Goal: Task Accomplishment & Management: Complete application form

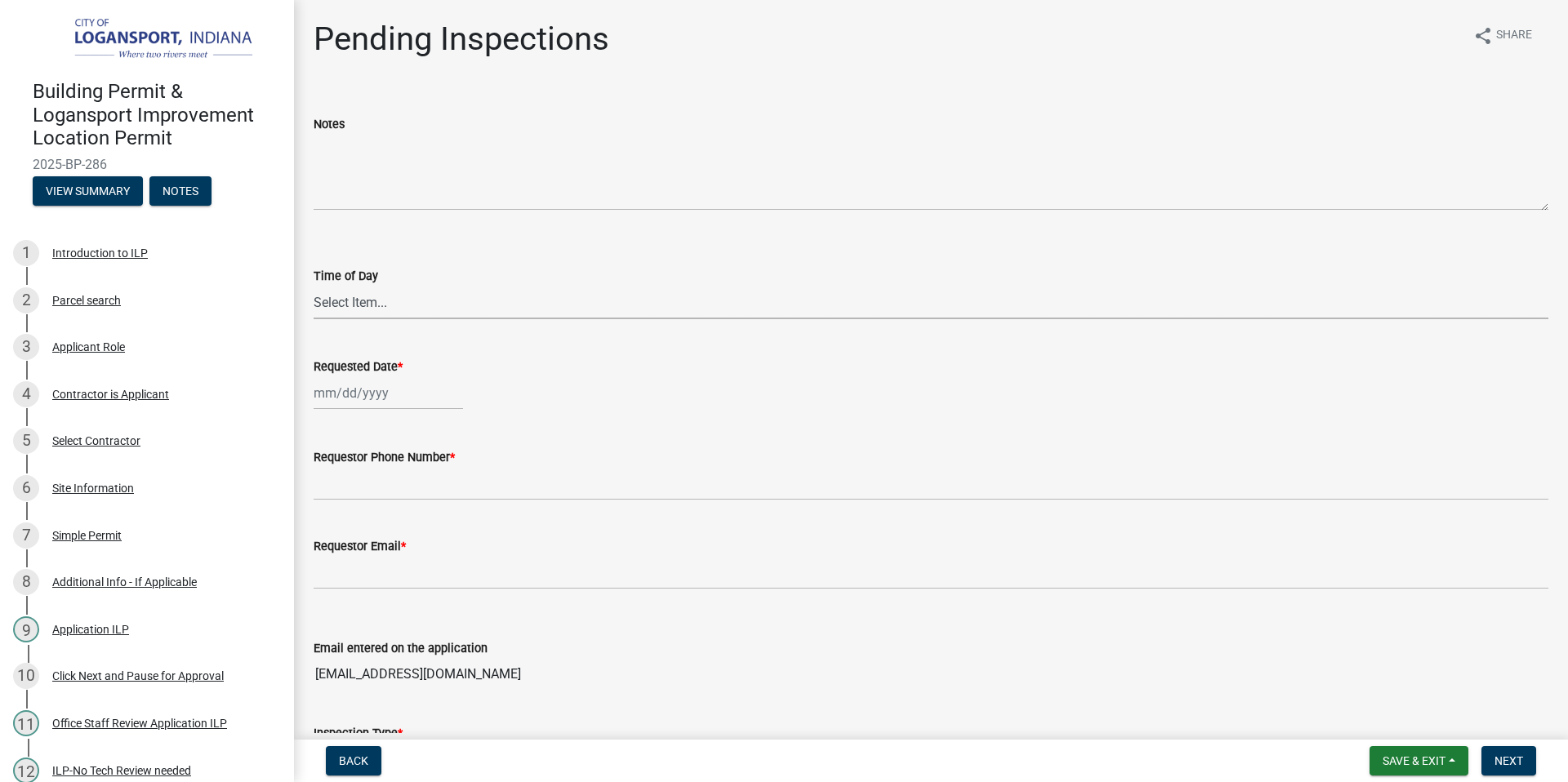
click at [350, 298] on select "Select Item... AM PM" at bounding box center [931, 302] width 1235 height 33
click at [363, 298] on select "Select Item... AM PM" at bounding box center [931, 302] width 1235 height 33
select select "9120e847-68d2-4f9b-b6fe-581913cd09b8"
select select "8"
select select "2025"
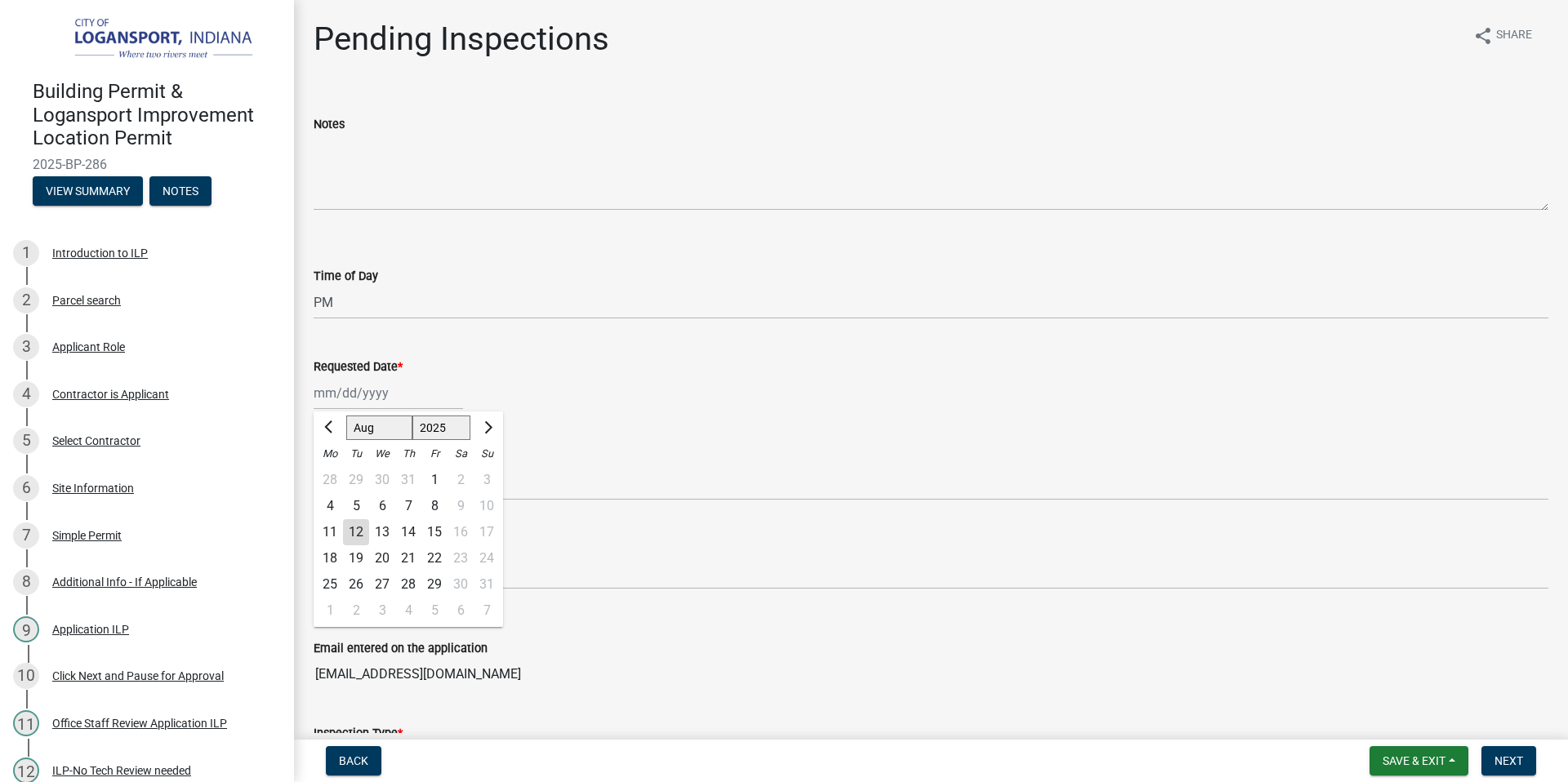
click at [371, 394] on div "Jan Feb Mar Apr May Jun Jul Aug Sep Oct Nov Dec 1525 1526 1527 1528 1529 1530 1…" at bounding box center [388, 392] width 150 height 33
click at [380, 534] on div "13" at bounding box center [382, 532] width 27 height 26
type input "[DATE]"
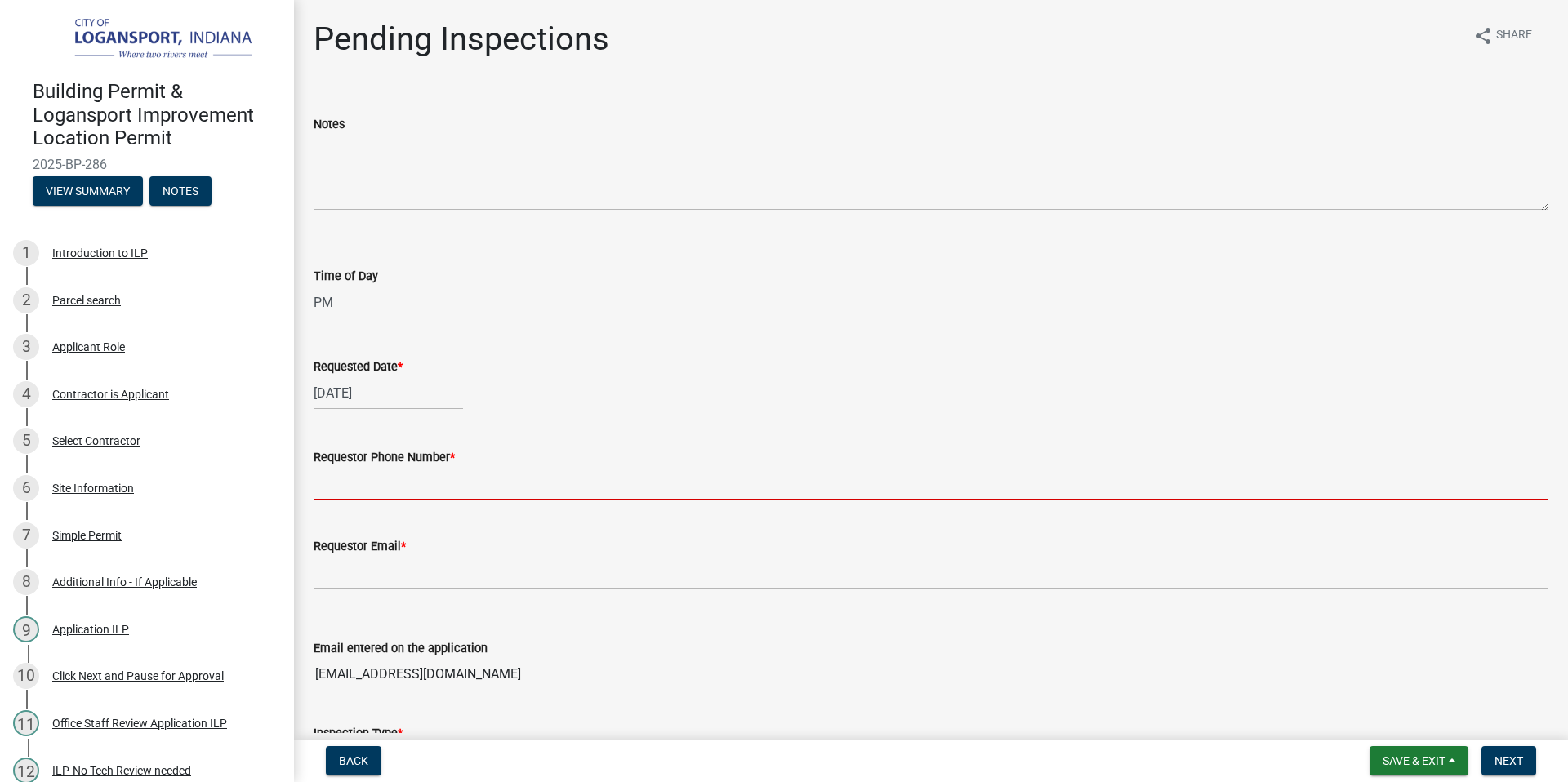
click at [450, 485] on input "Requestor Phone Number *" at bounding box center [931, 483] width 1235 height 33
type input "7654602660"
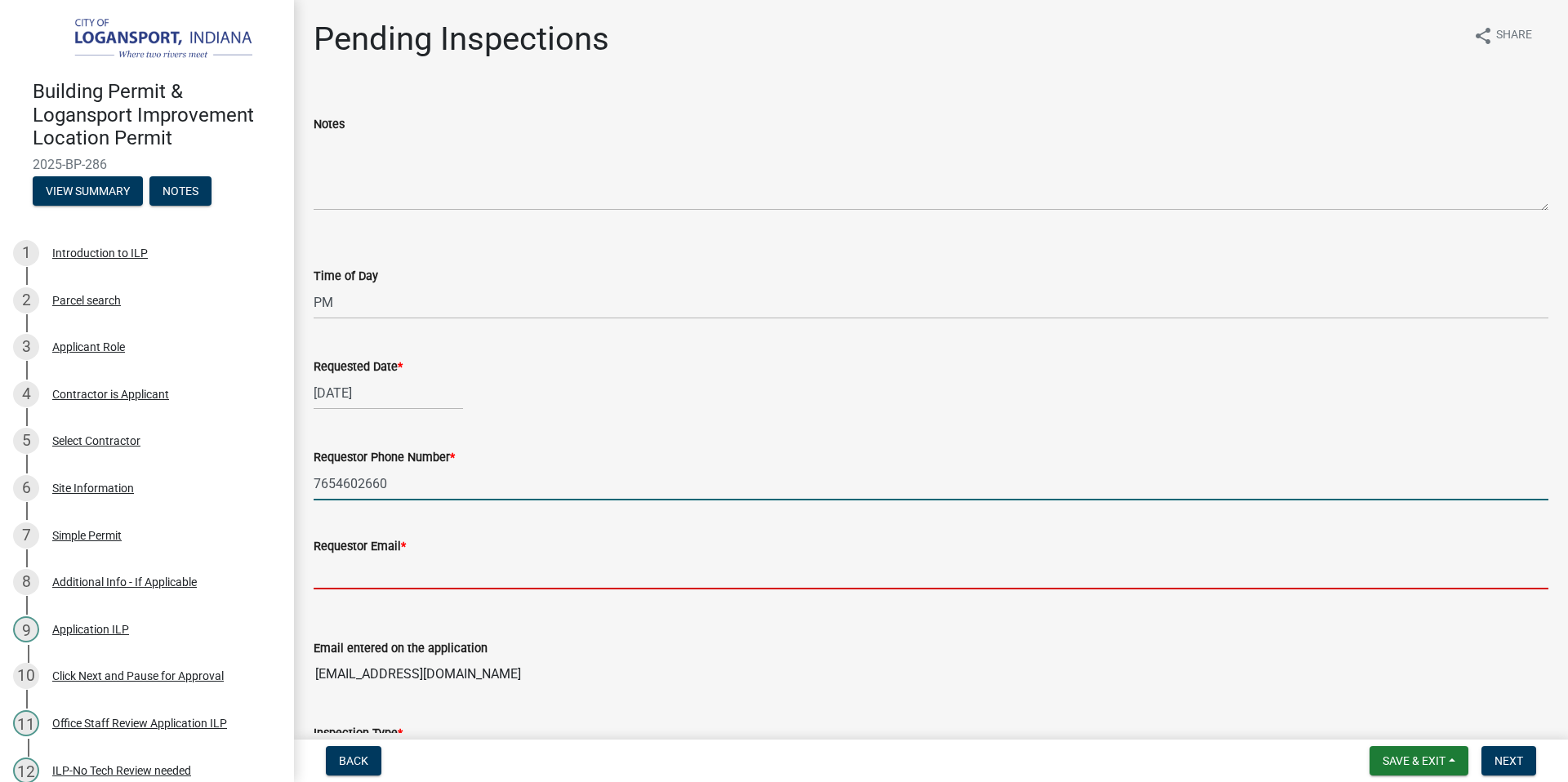
type input "[EMAIL_ADDRESS][DOMAIN_NAME]"
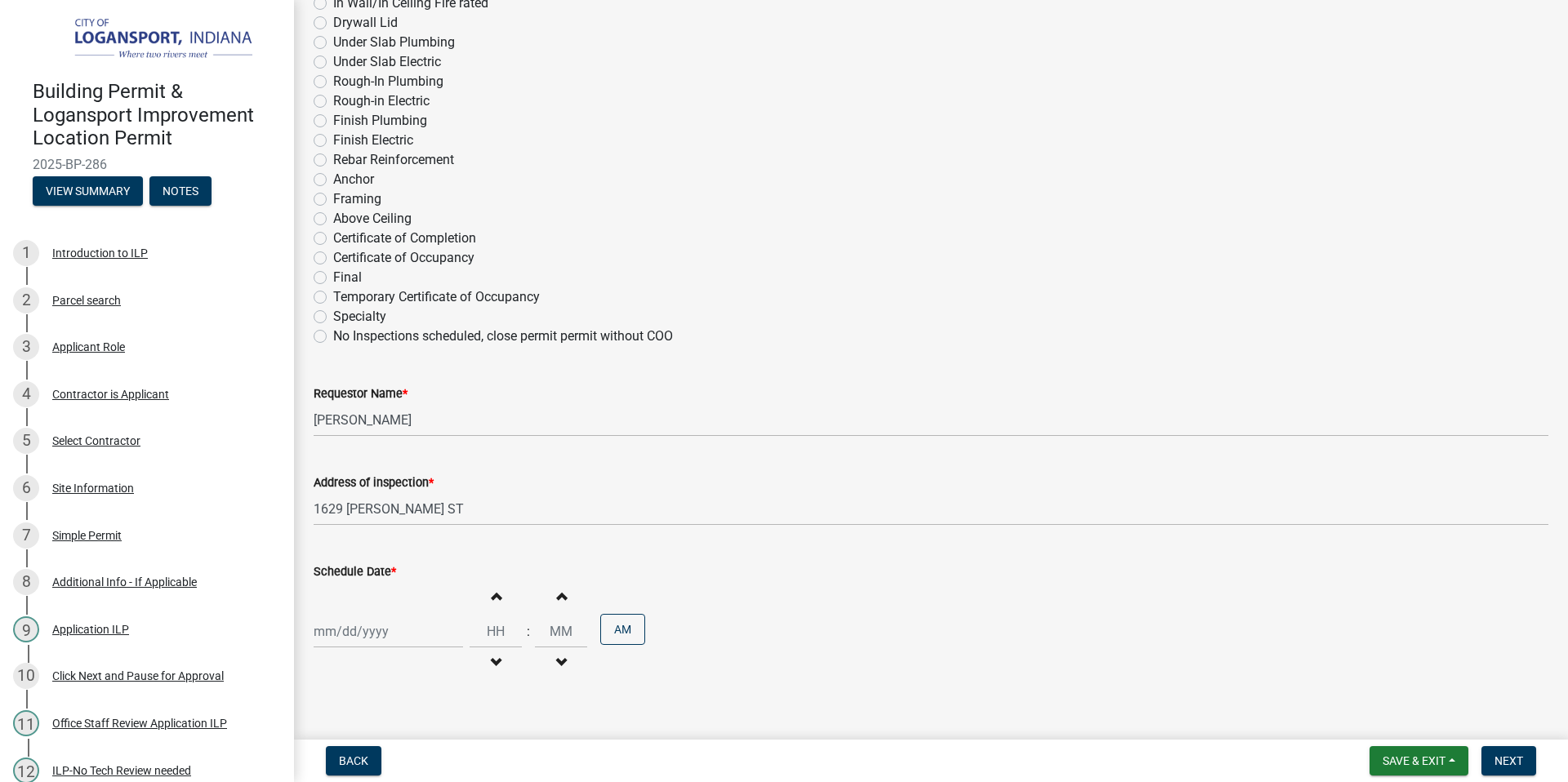
scroll to position [815, 0]
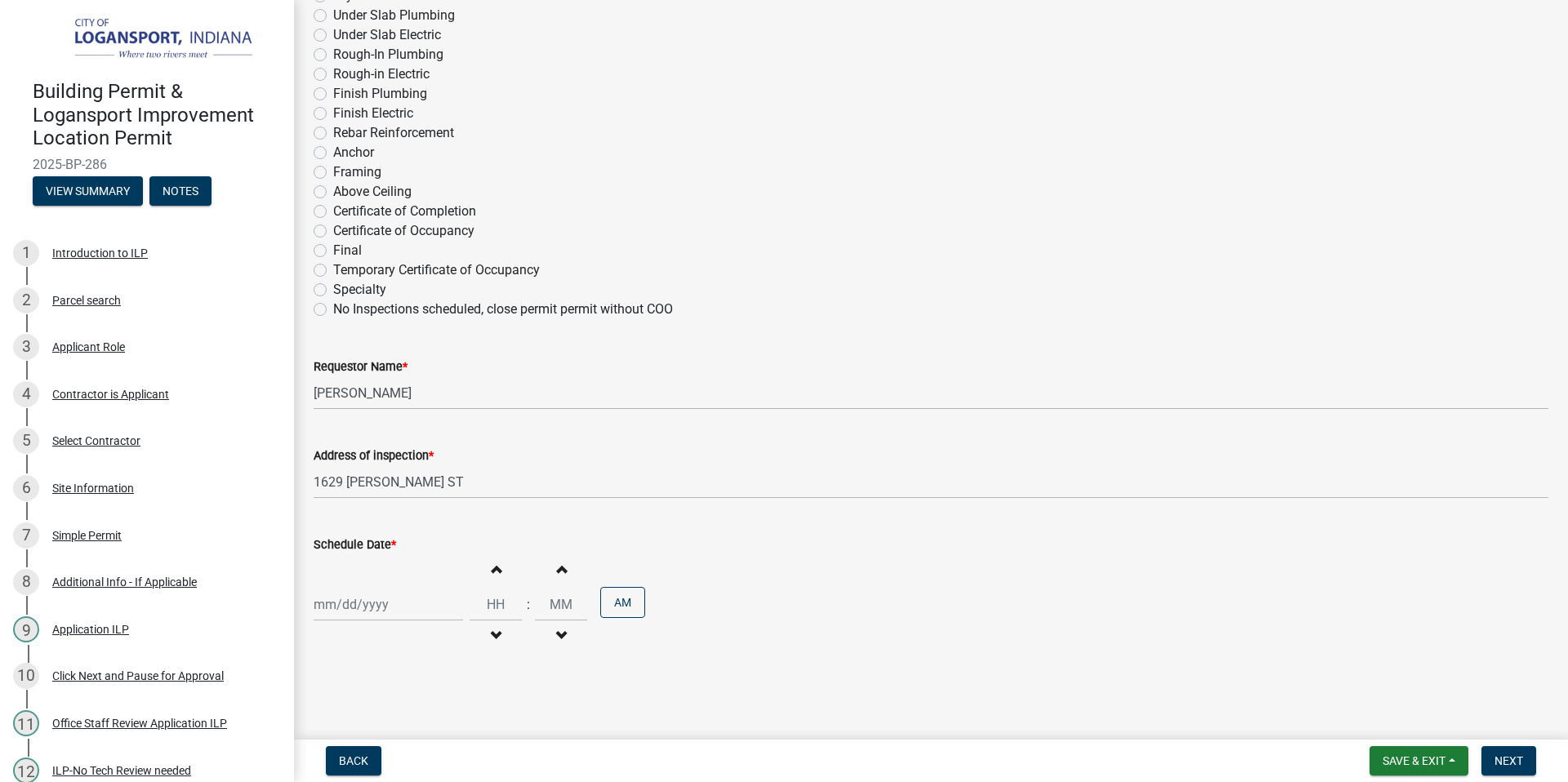
click at [400, 612] on div at bounding box center [388, 604] width 150 height 33
select select "8"
select select "2025"
click at [384, 486] on div "13" at bounding box center [382, 491] width 27 height 26
type input "[DATE]"
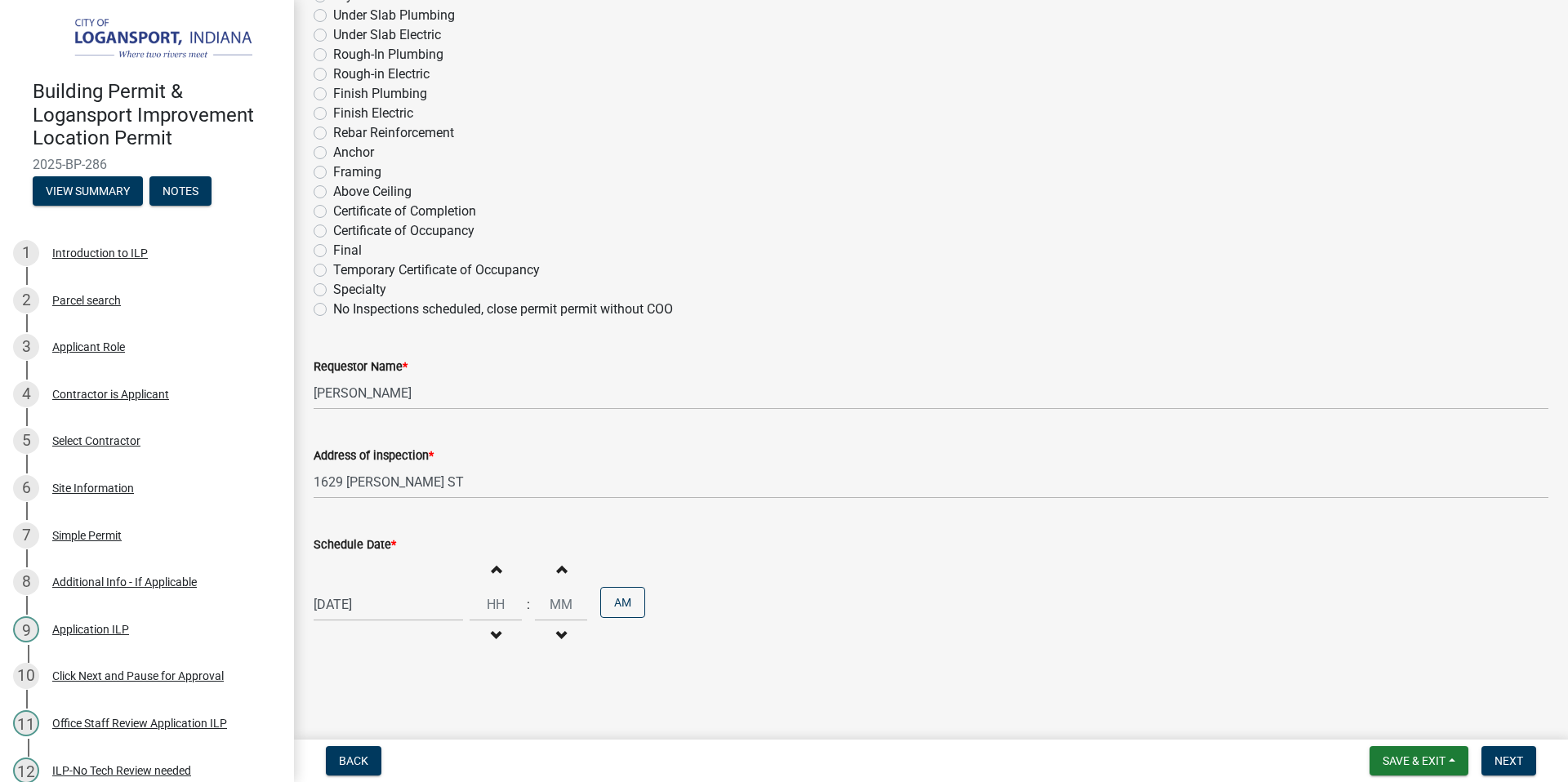
click at [492, 641] on span "button" at bounding box center [496, 635] width 9 height 13
type input "11"
type input "00"
click at [492, 641] on span "button" at bounding box center [496, 635] width 9 height 13
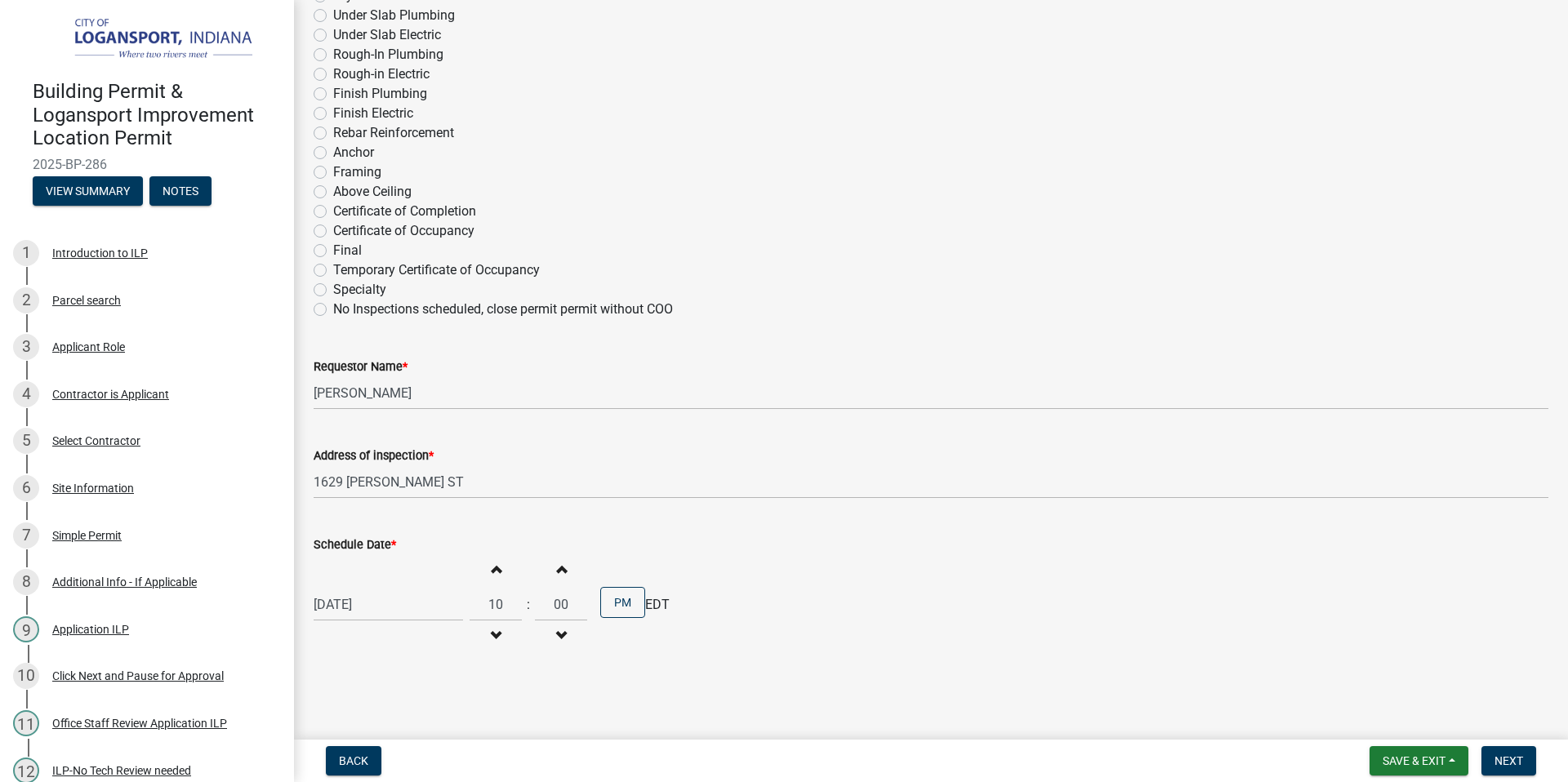
type input "09"
click at [618, 600] on button "PM" at bounding box center [622, 603] width 45 height 31
click at [718, 618] on div "08/13/2025 Increment hours 09 Decrement hours : Increment minutes 00 Decrement …" at bounding box center [931, 604] width 1235 height 100
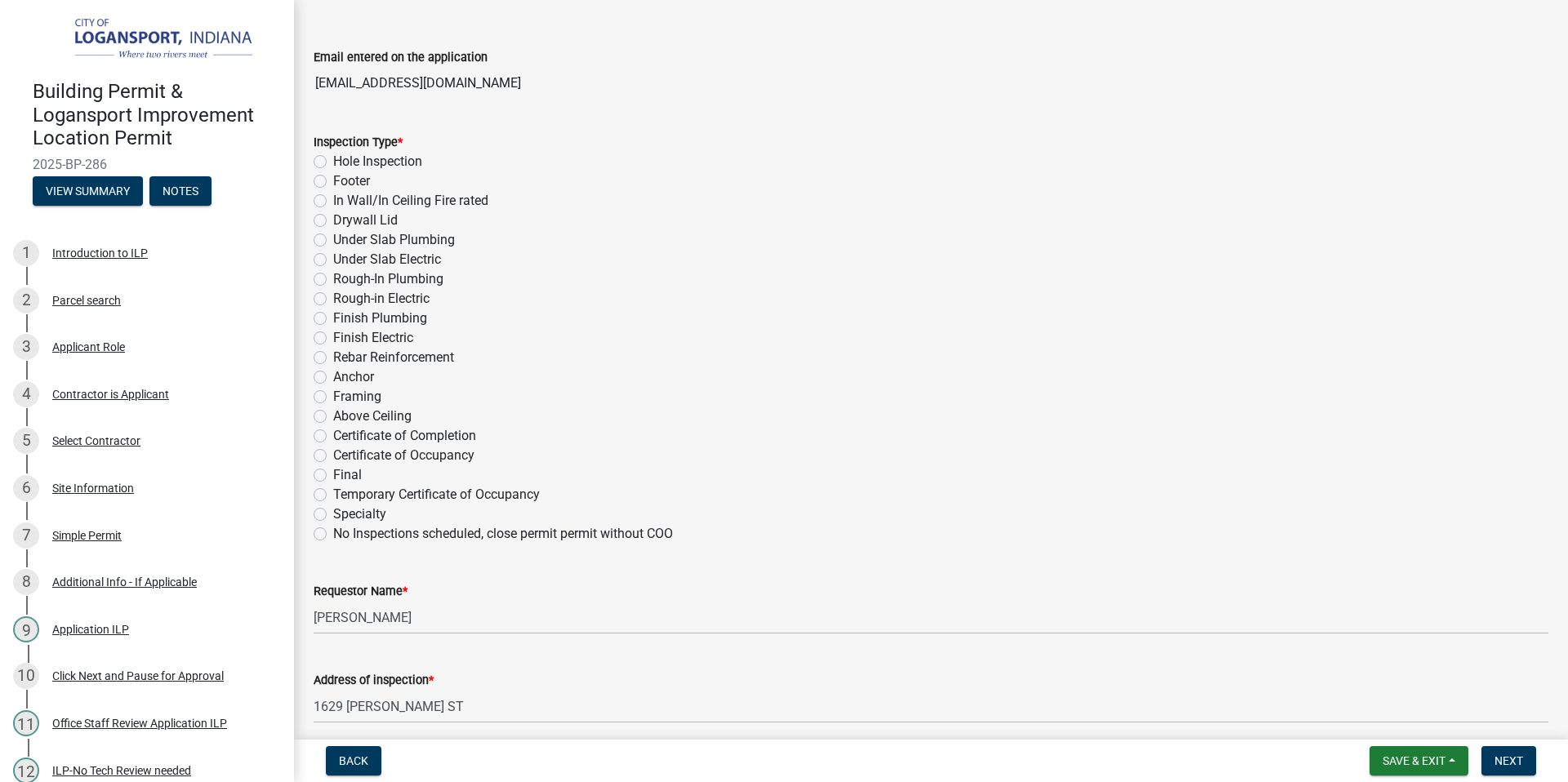
scroll to position [591, 0]
click at [333, 159] on label "Hole Inspection" at bounding box center [378, 162] width 89 height 20
click at [333, 159] on input "Hole Inspection" at bounding box center [339, 158] width 10 height 10
radio input "true"
click at [1509, 762] on span "Next" at bounding box center [1508, 761] width 28 height 13
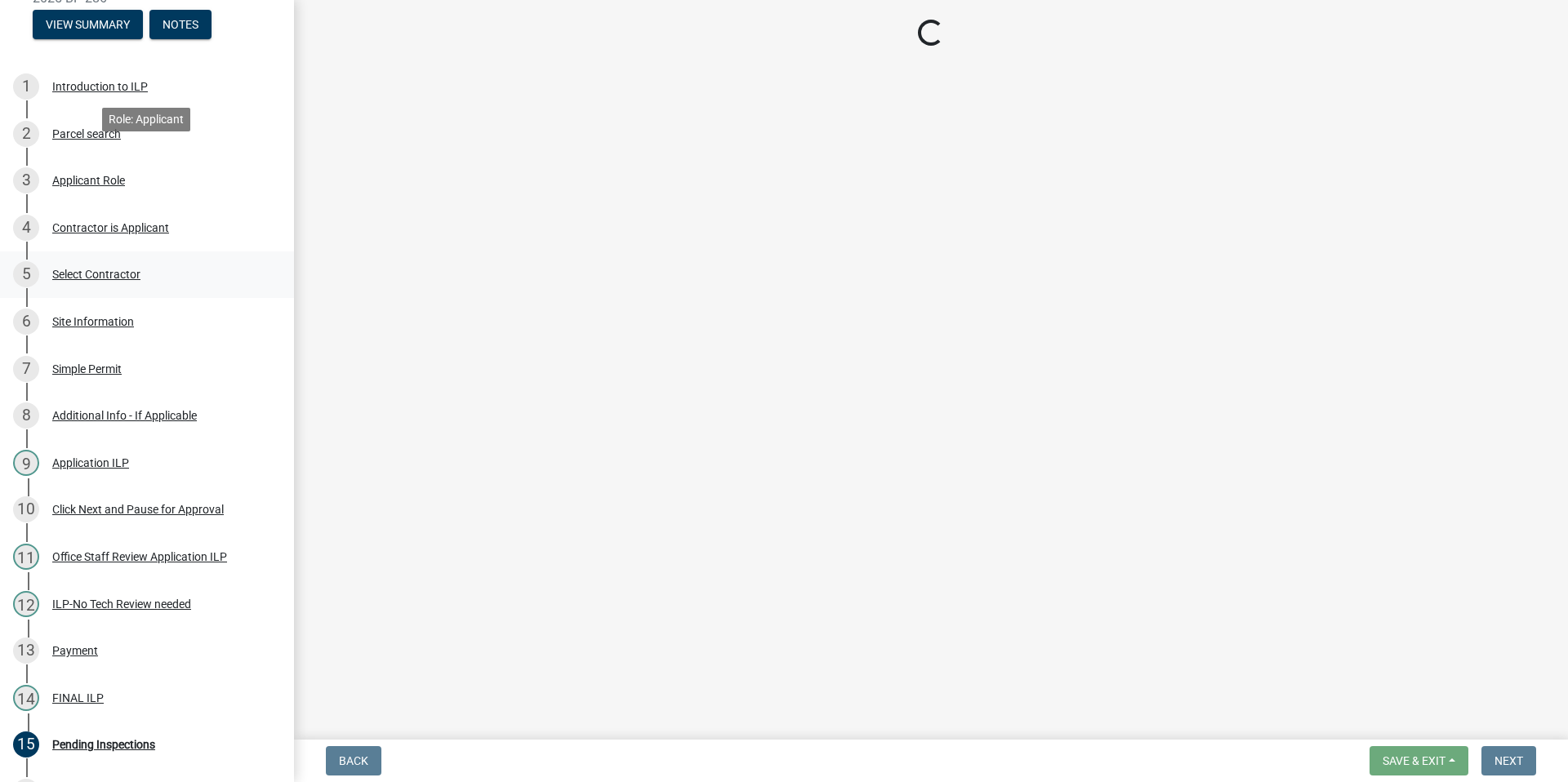
scroll to position [352, 0]
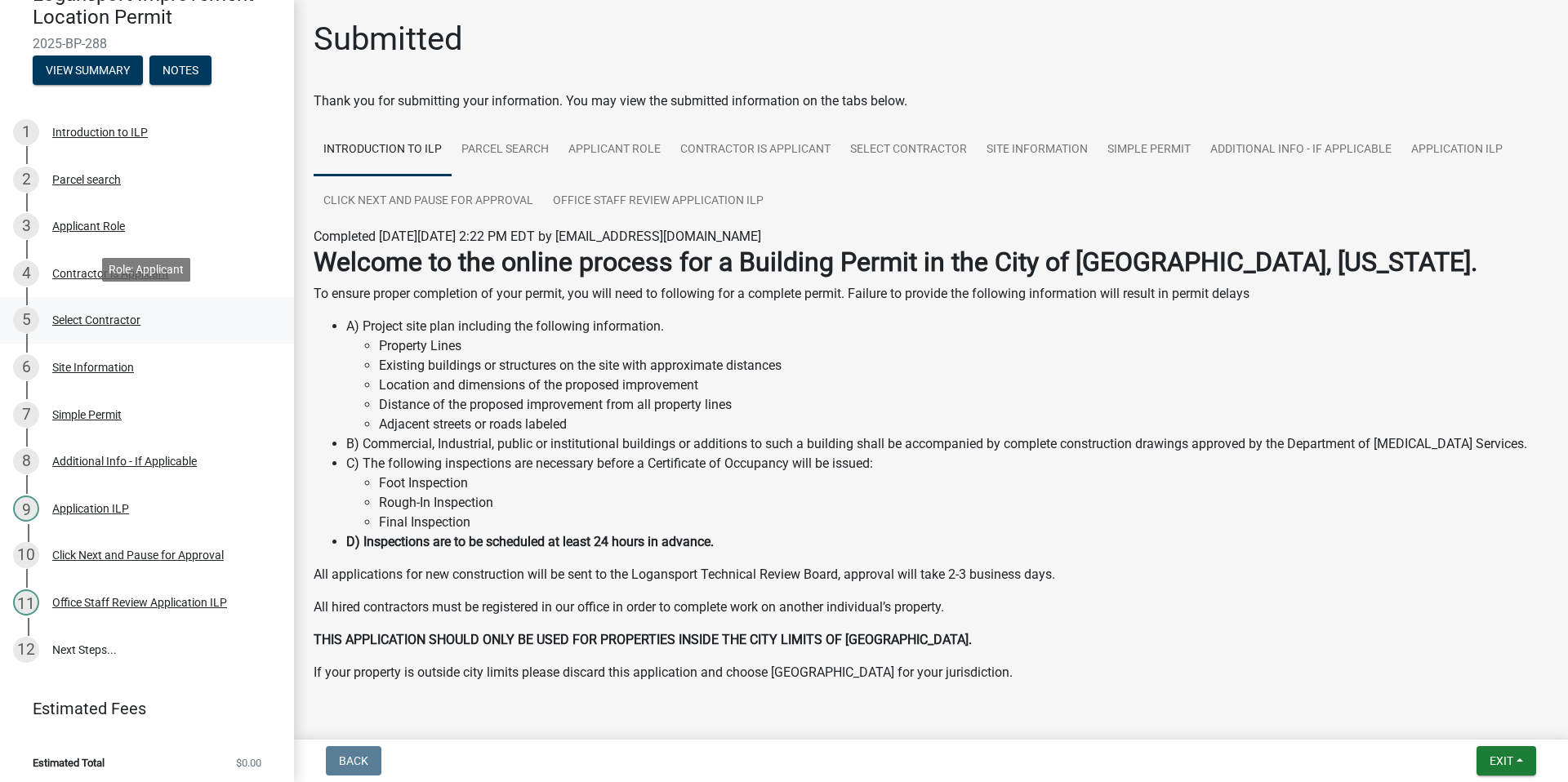
scroll to position [126, 0]
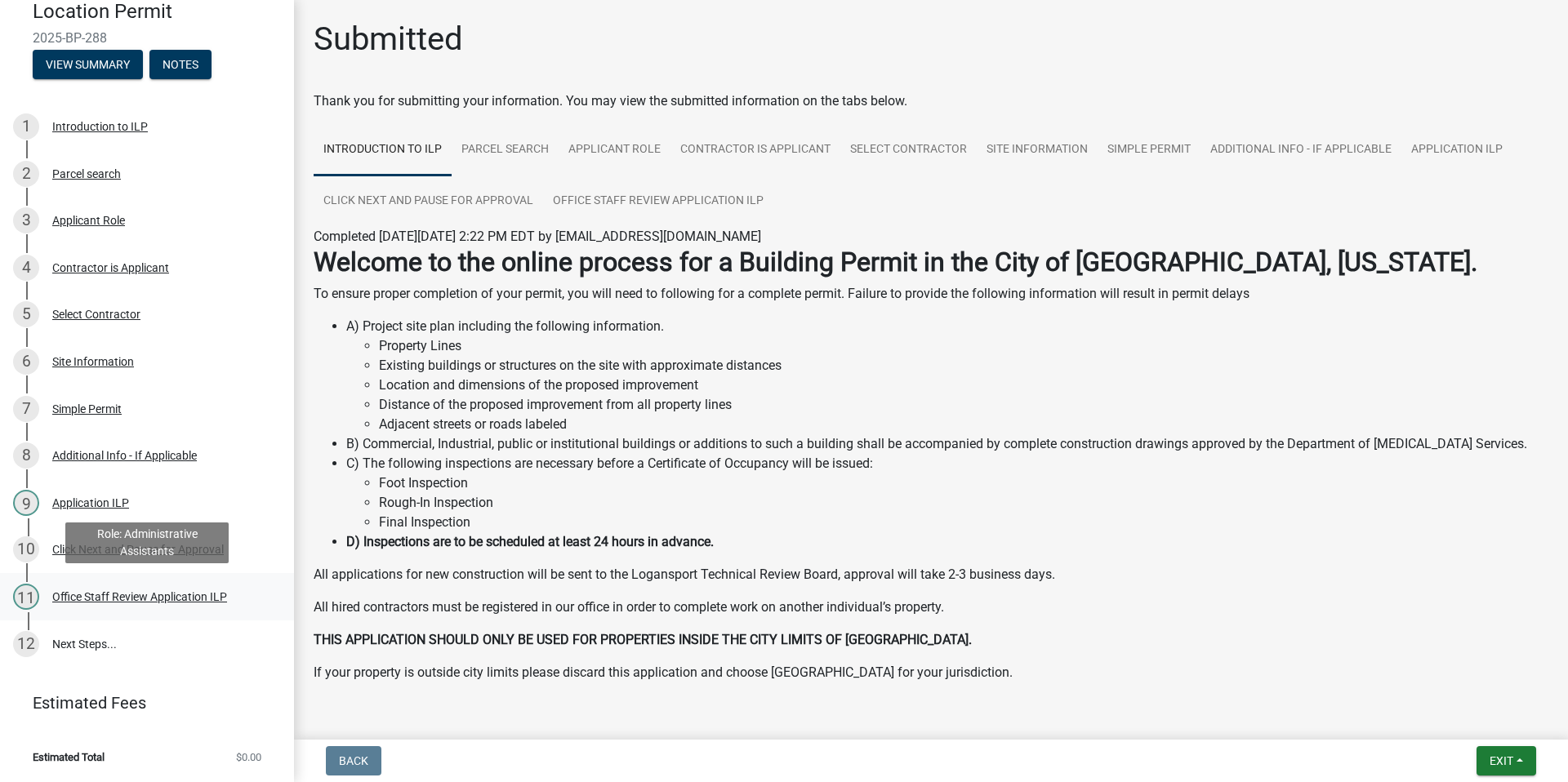
click at [144, 598] on div "Office Staff Review Application ILP" at bounding box center [139, 596] width 174 height 11
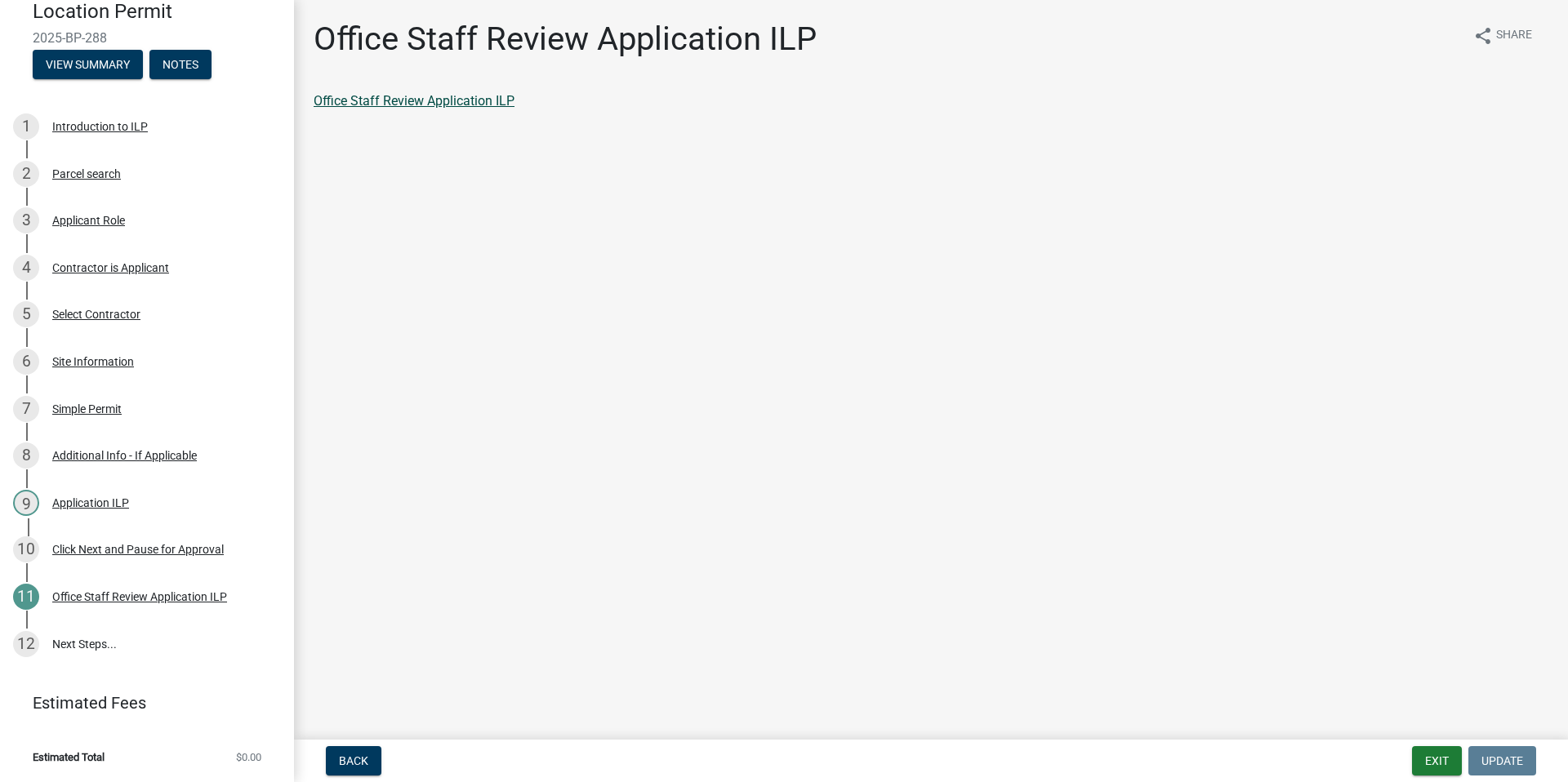
click at [440, 103] on link "Office Staff Review Application ILP" at bounding box center [414, 101] width 201 height 15
click at [419, 100] on link "Office Staff Review Application ILP" at bounding box center [414, 101] width 201 height 15
